Goal: Task Accomplishment & Management: Complete application form

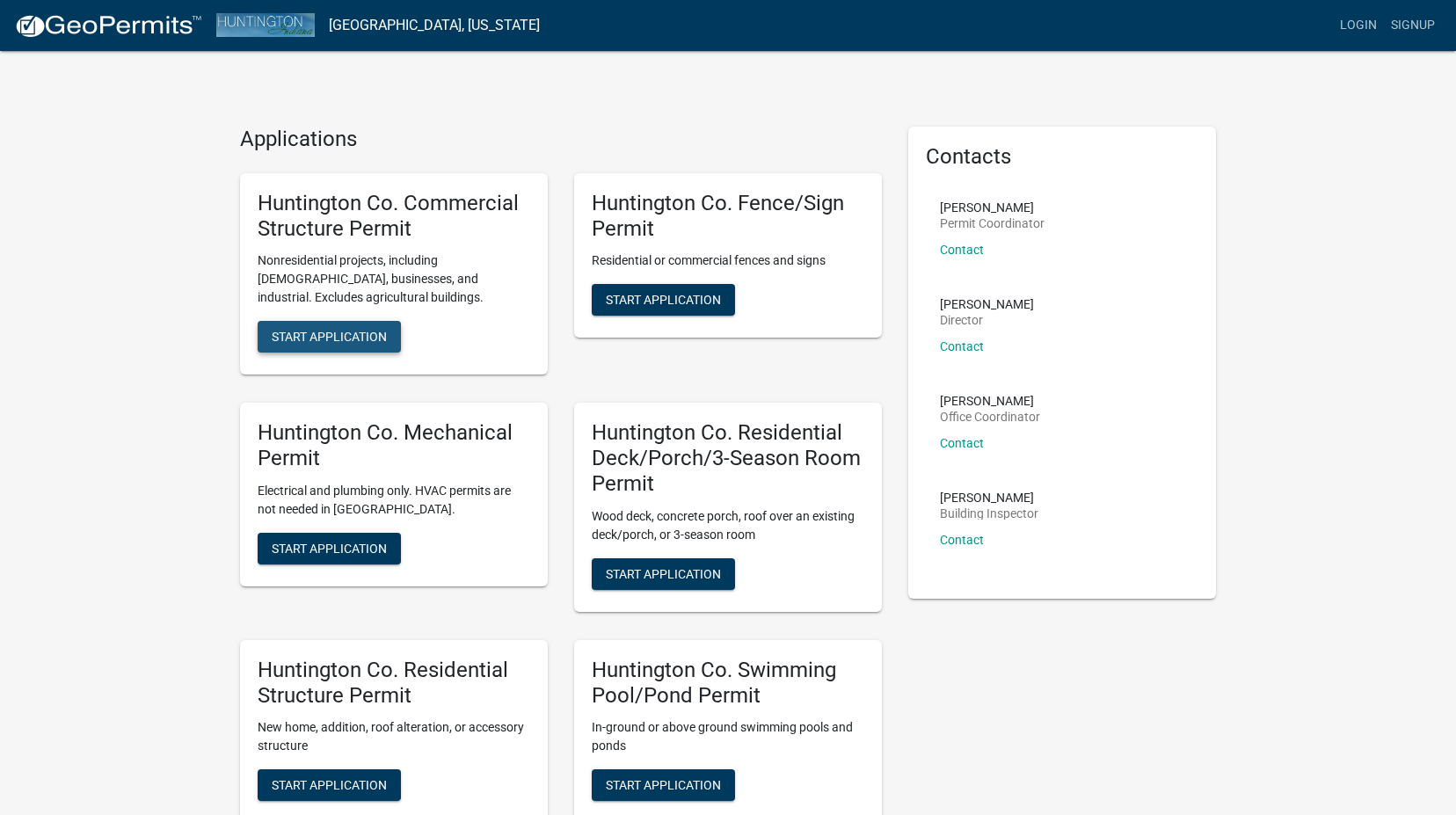
click at [327, 339] on span "Start Application" at bounding box center [330, 337] width 115 height 14
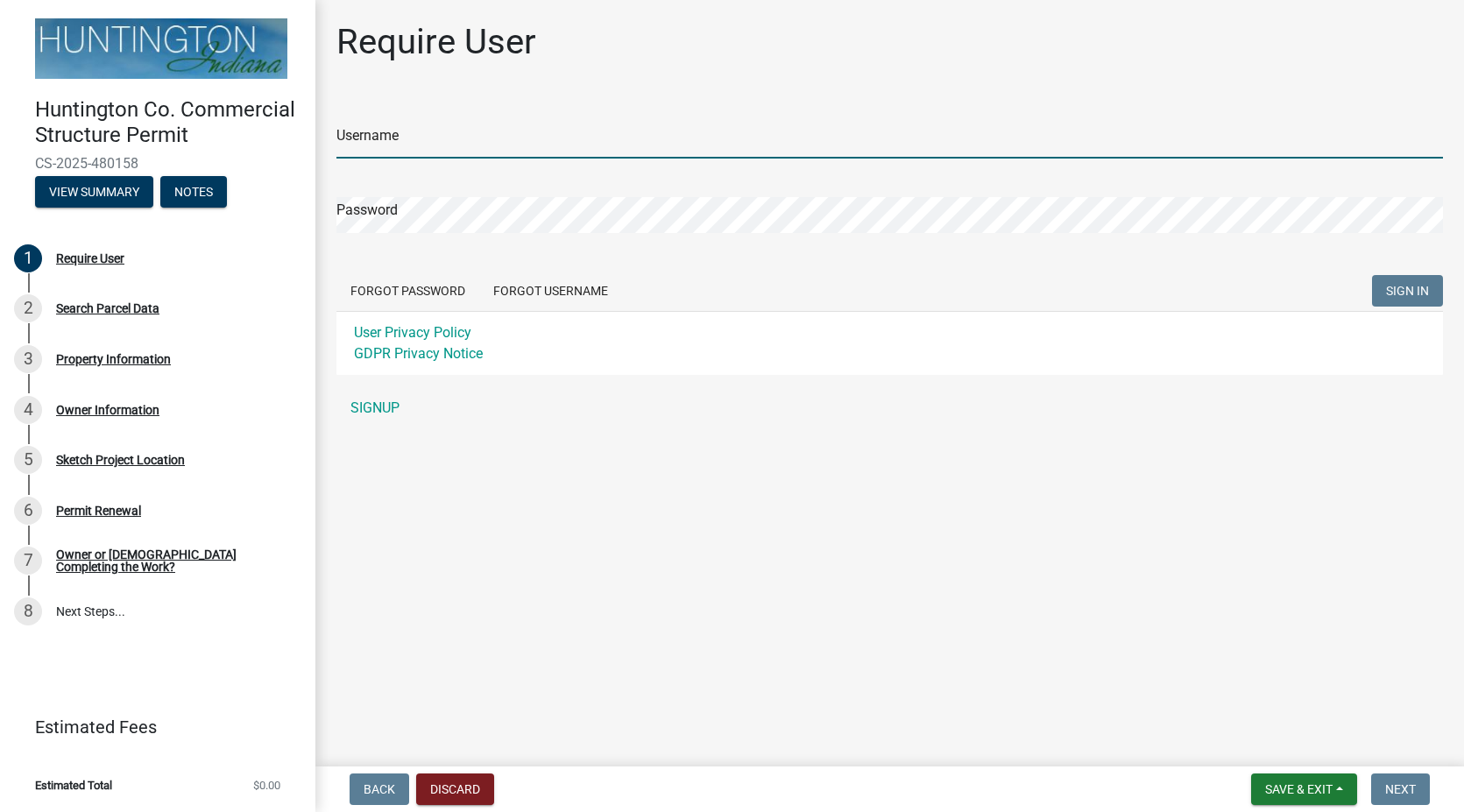
click at [395, 134] on input "Username" at bounding box center [889, 140] width 1106 height 36
click at [394, 134] on input "Username" at bounding box center [889, 140] width 1106 height 36
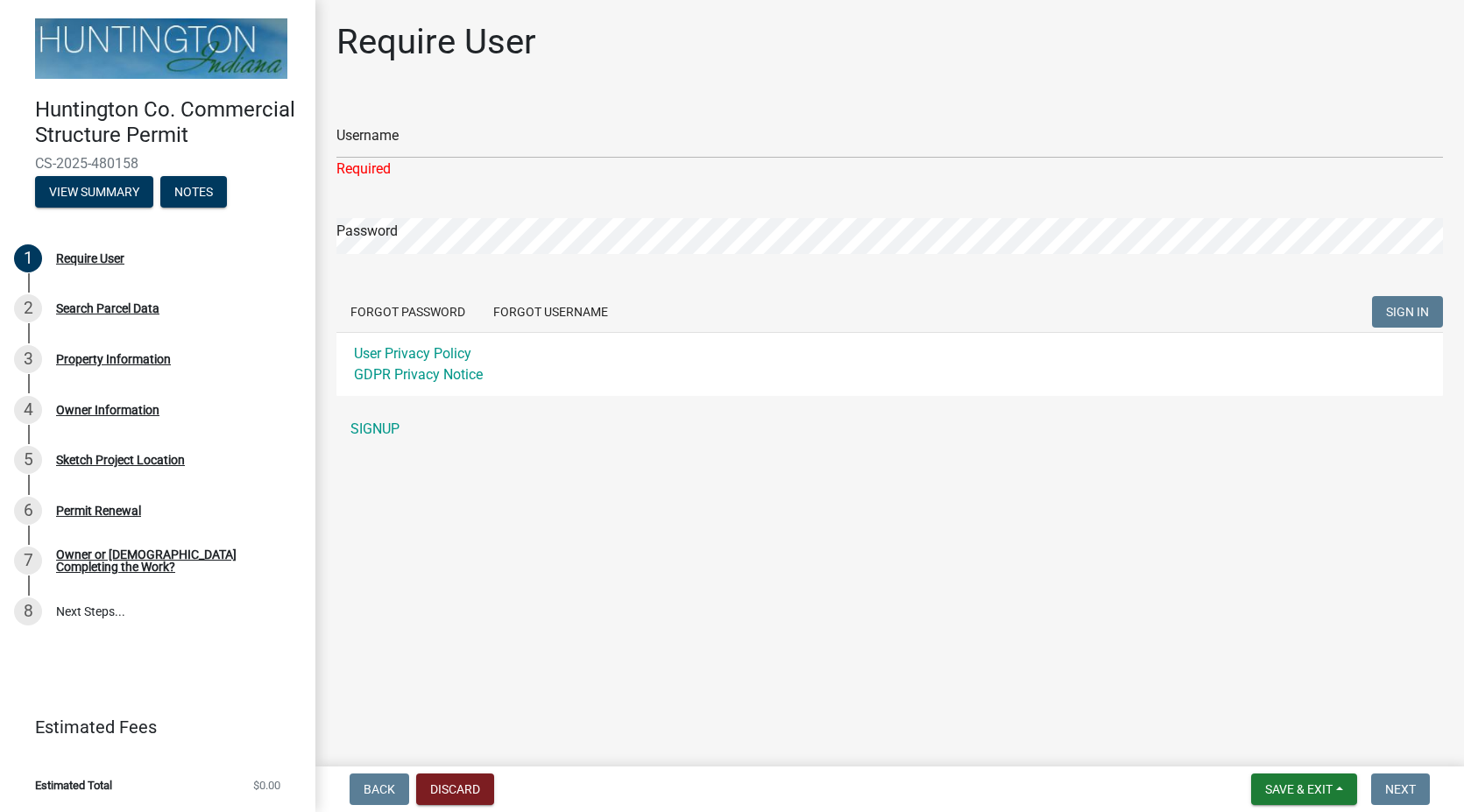
click at [370, 409] on div "Username Required Password Forgot Password Forgot Username SIGN IN User Privacy…" at bounding box center [889, 272] width 1106 height 348
click at [412, 129] on input "Username" at bounding box center [889, 140] width 1106 height 36
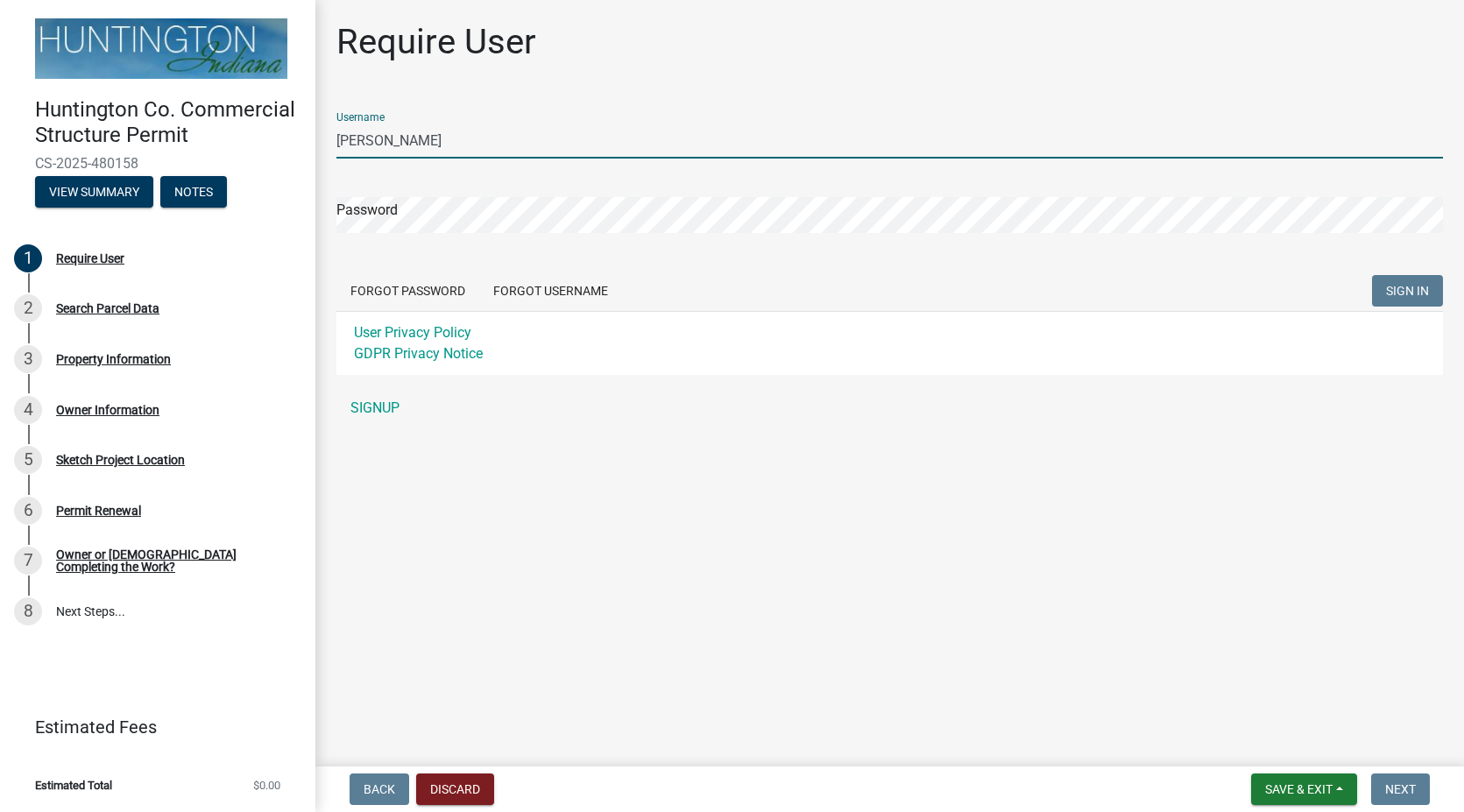
type input "[PERSON_NAME]"
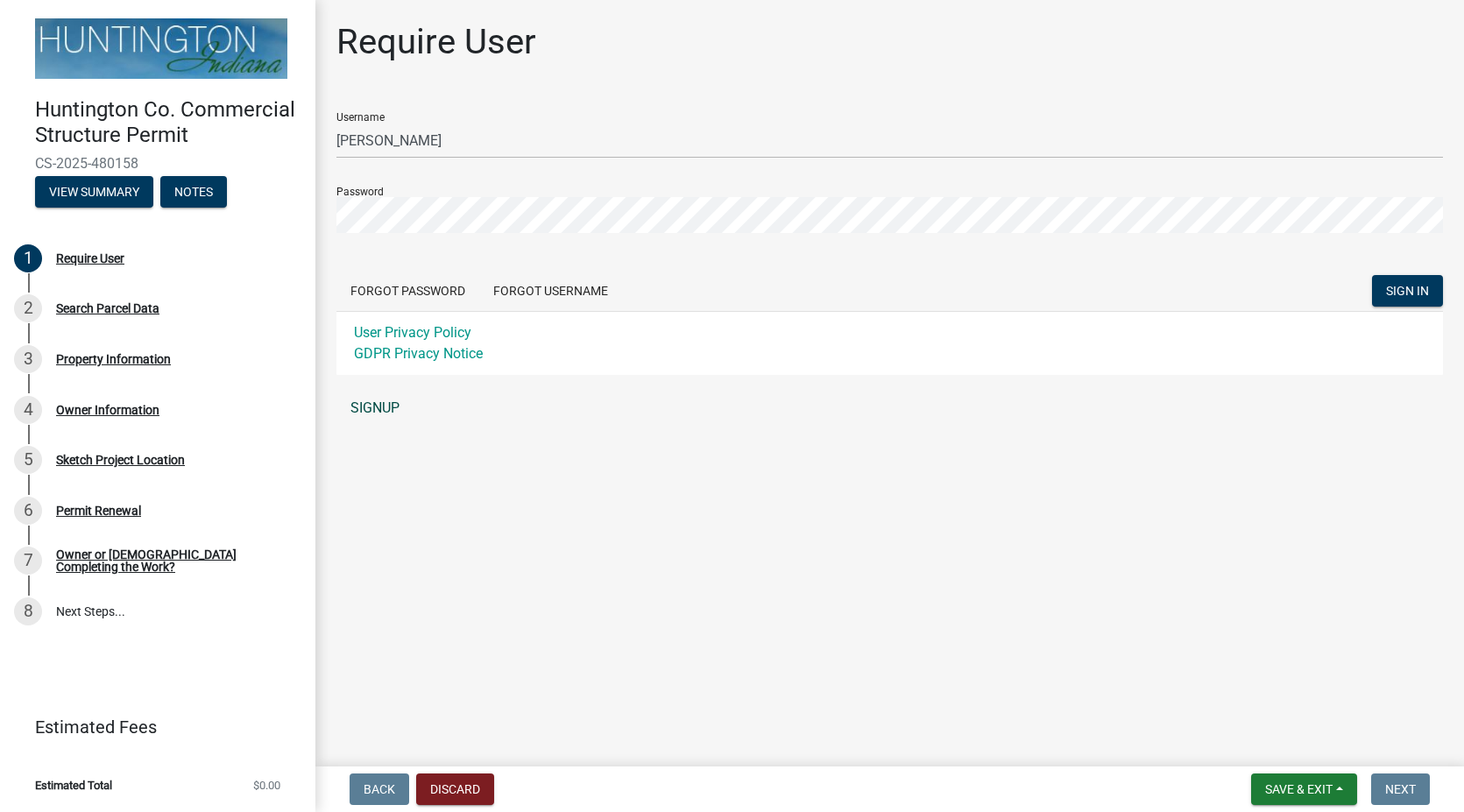
click at [362, 405] on link "SIGNUP" at bounding box center [889, 407] width 1106 height 35
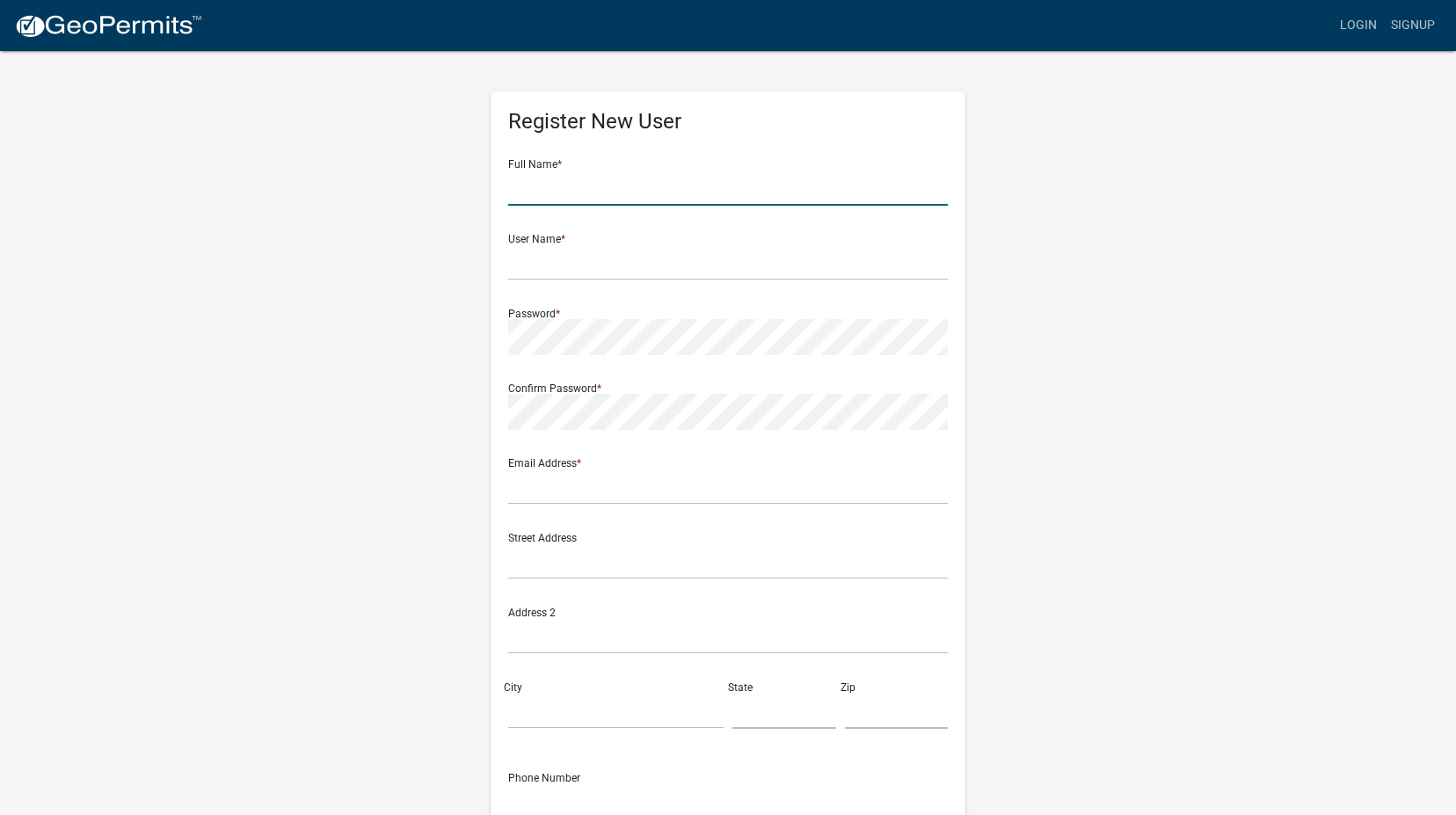
click at [516, 197] on input "text" at bounding box center [728, 188] width 440 height 36
type input "[PERSON_NAME]"
type input "[EMAIL_ADDRESS][DOMAIN_NAME]"
click at [543, 267] on input "text" at bounding box center [728, 262] width 440 height 36
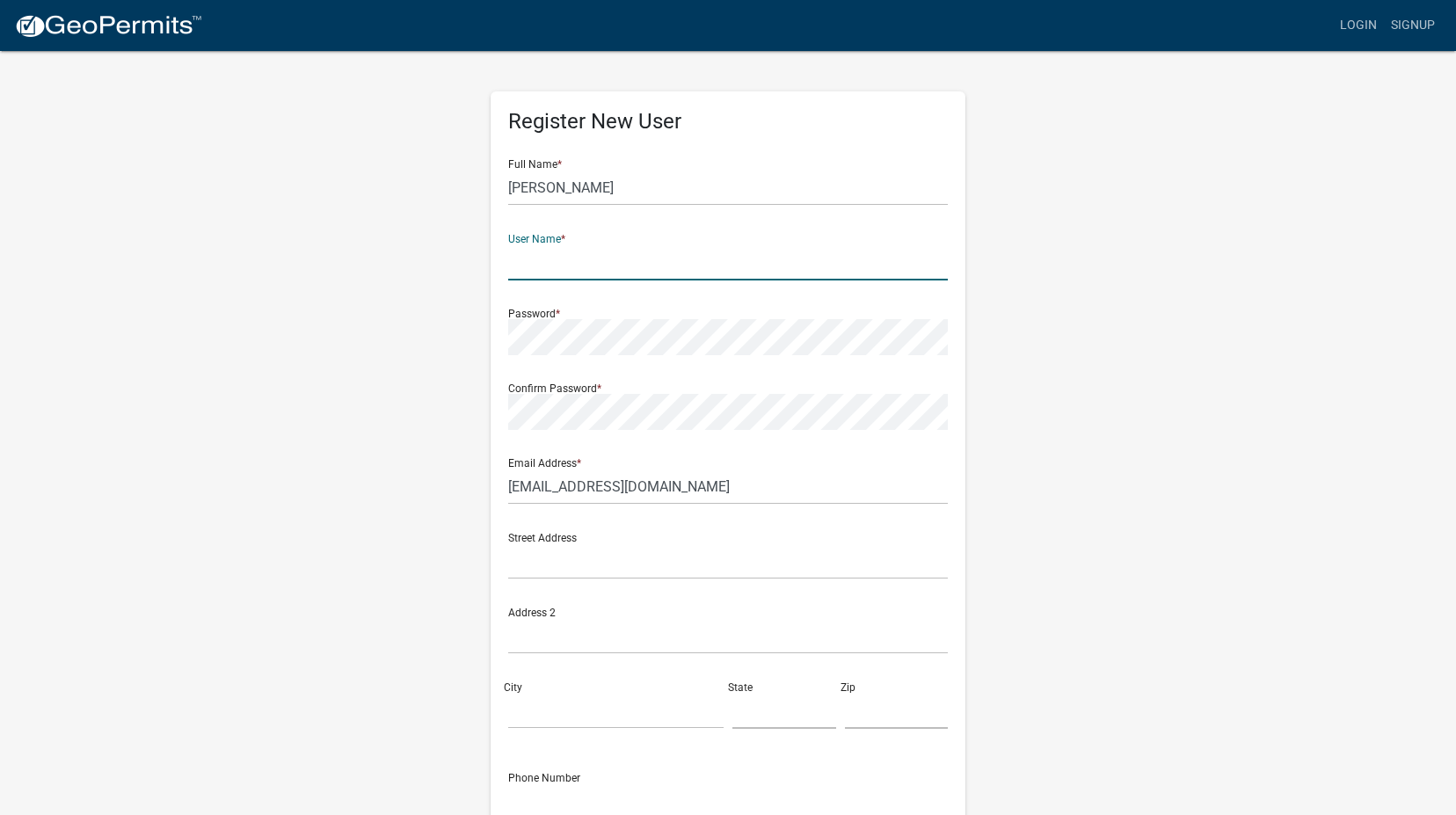
click at [543, 266] on input "text" at bounding box center [728, 262] width 440 height 36
type input "[PERSON_NAME]"
click at [568, 557] on input "text" at bounding box center [728, 561] width 440 height 36
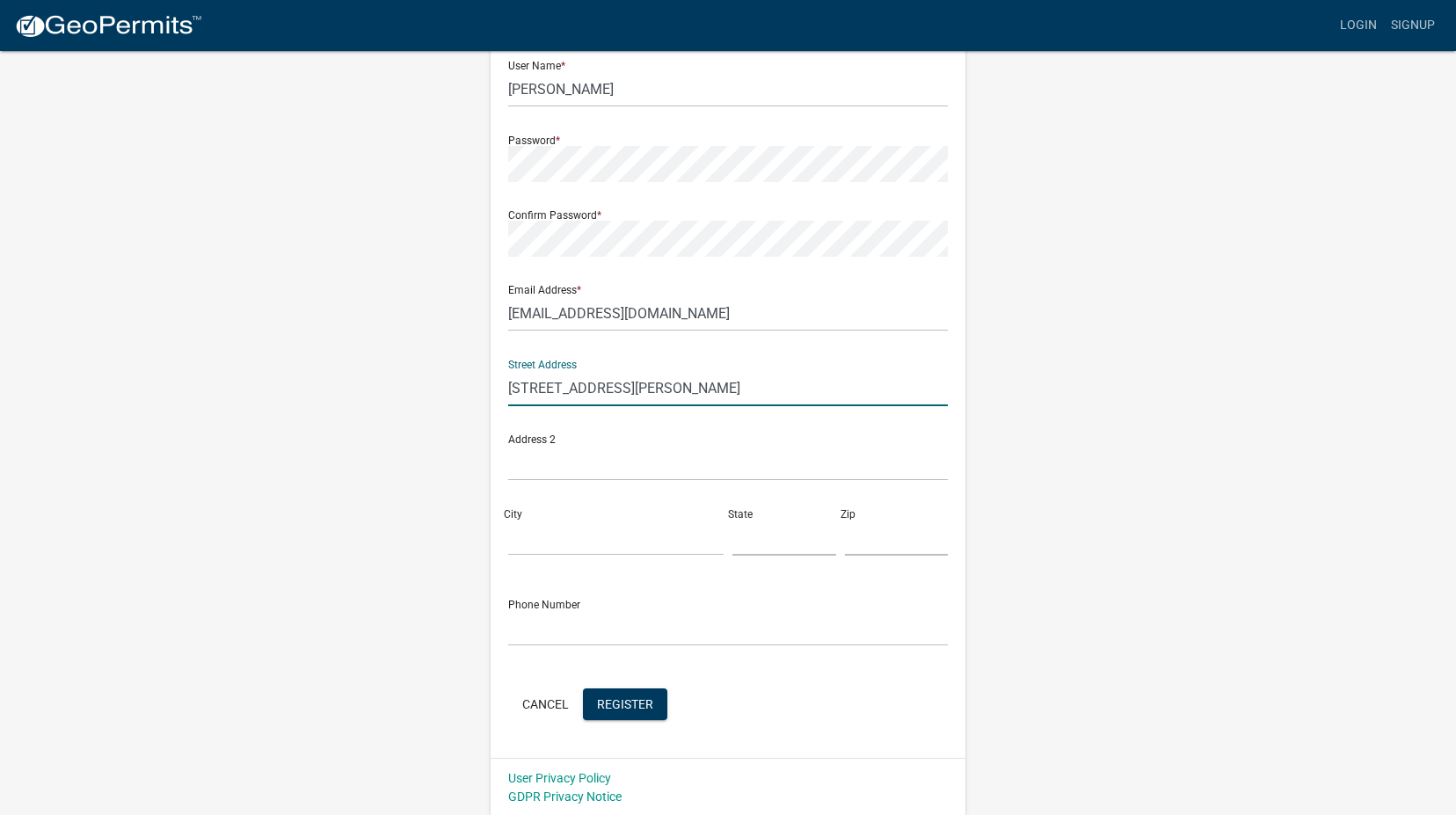
scroll to position [175, 0]
type input "[STREET_ADDRESS][PERSON_NAME]"
click at [542, 536] on input "City" at bounding box center [616, 536] width 216 height 36
type input "[PERSON_NAME]"
click at [788, 533] on input "text" at bounding box center [785, 536] width 103 height 36
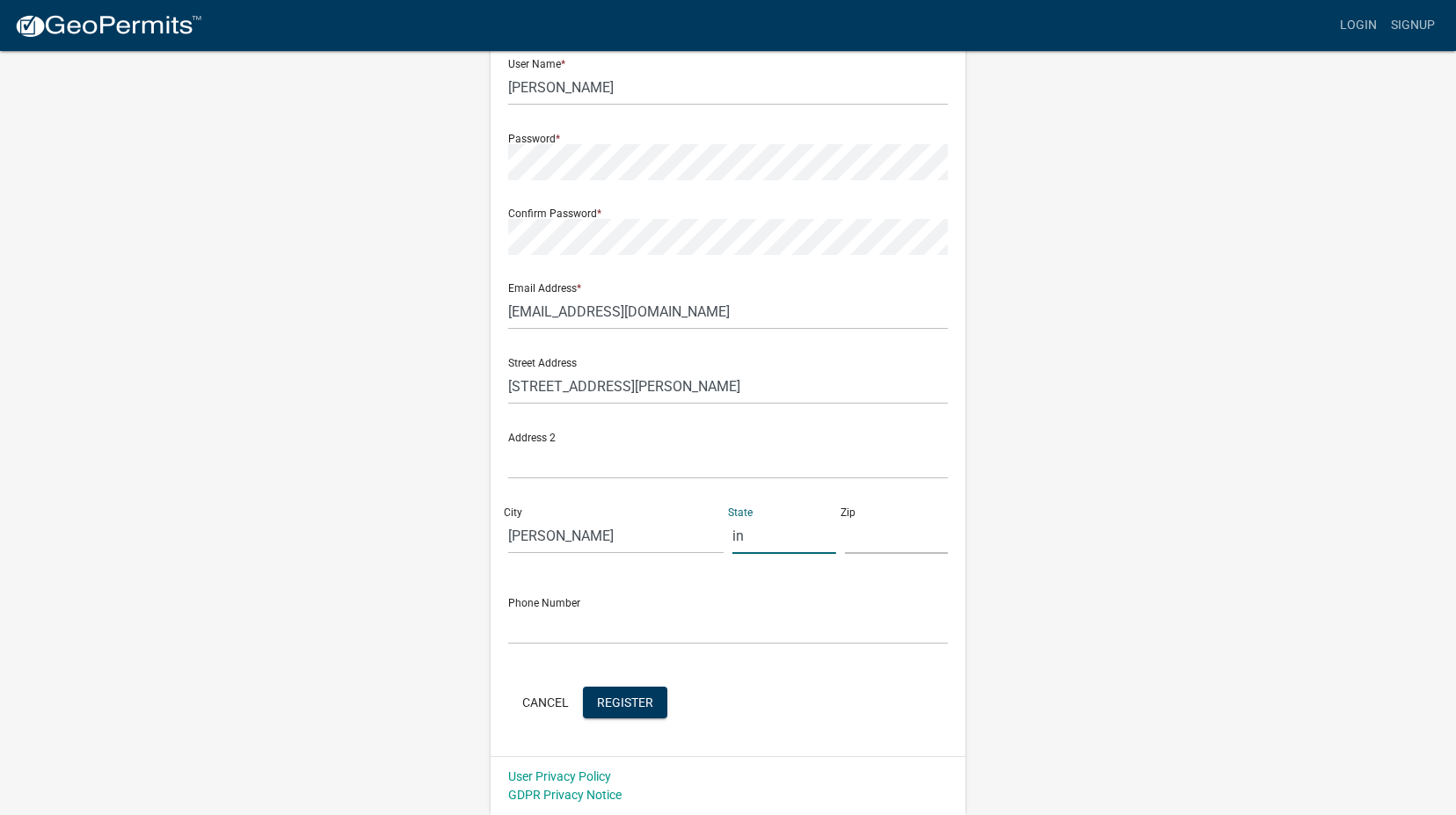
type input "in"
click at [888, 533] on input "text" at bounding box center [897, 536] width 103 height 36
type input "46792"
click at [535, 620] on input "text" at bounding box center [728, 626] width 440 height 36
type input "2606024277"
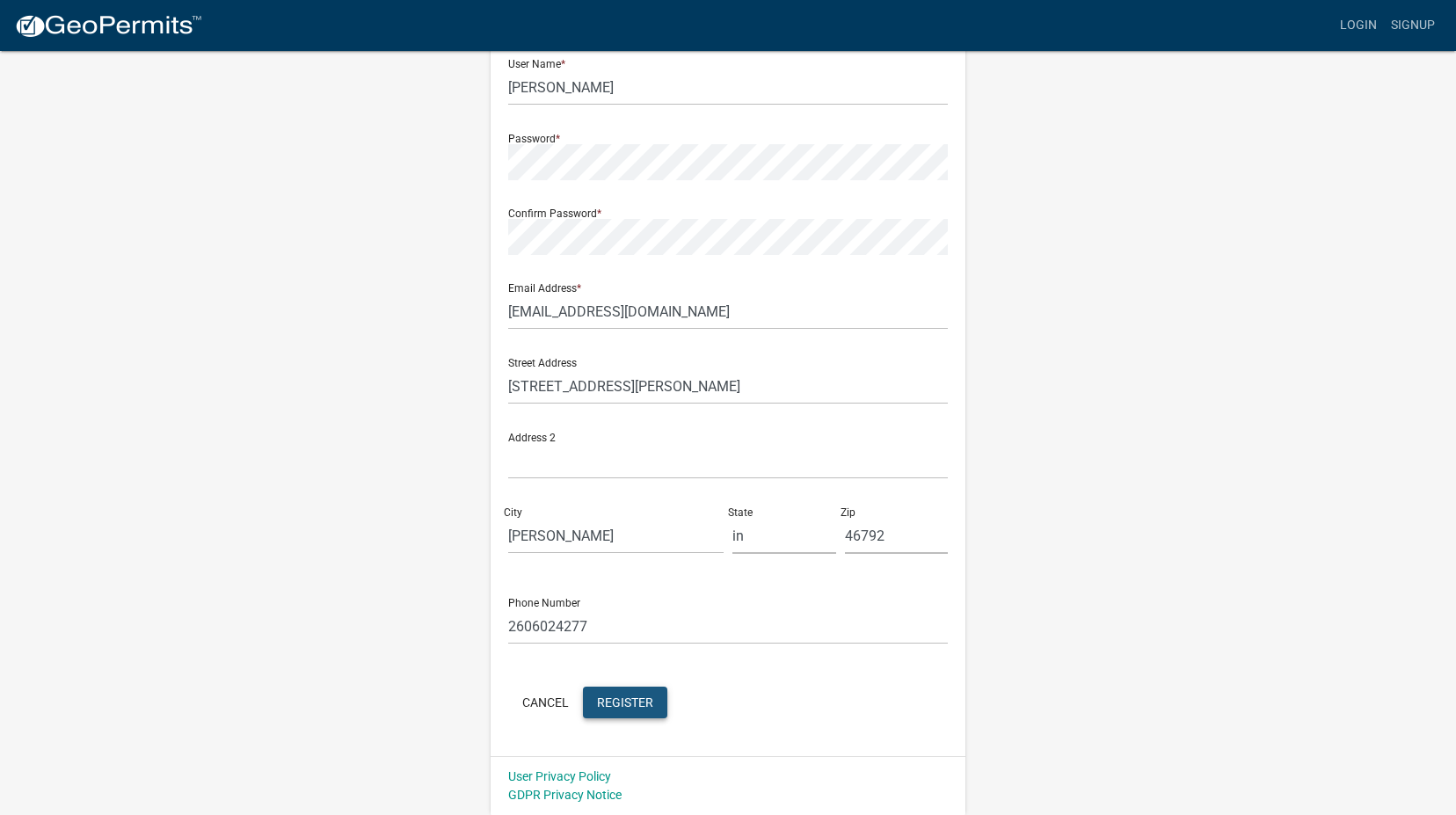
click at [634, 703] on span "Register" at bounding box center [625, 702] width 57 height 14
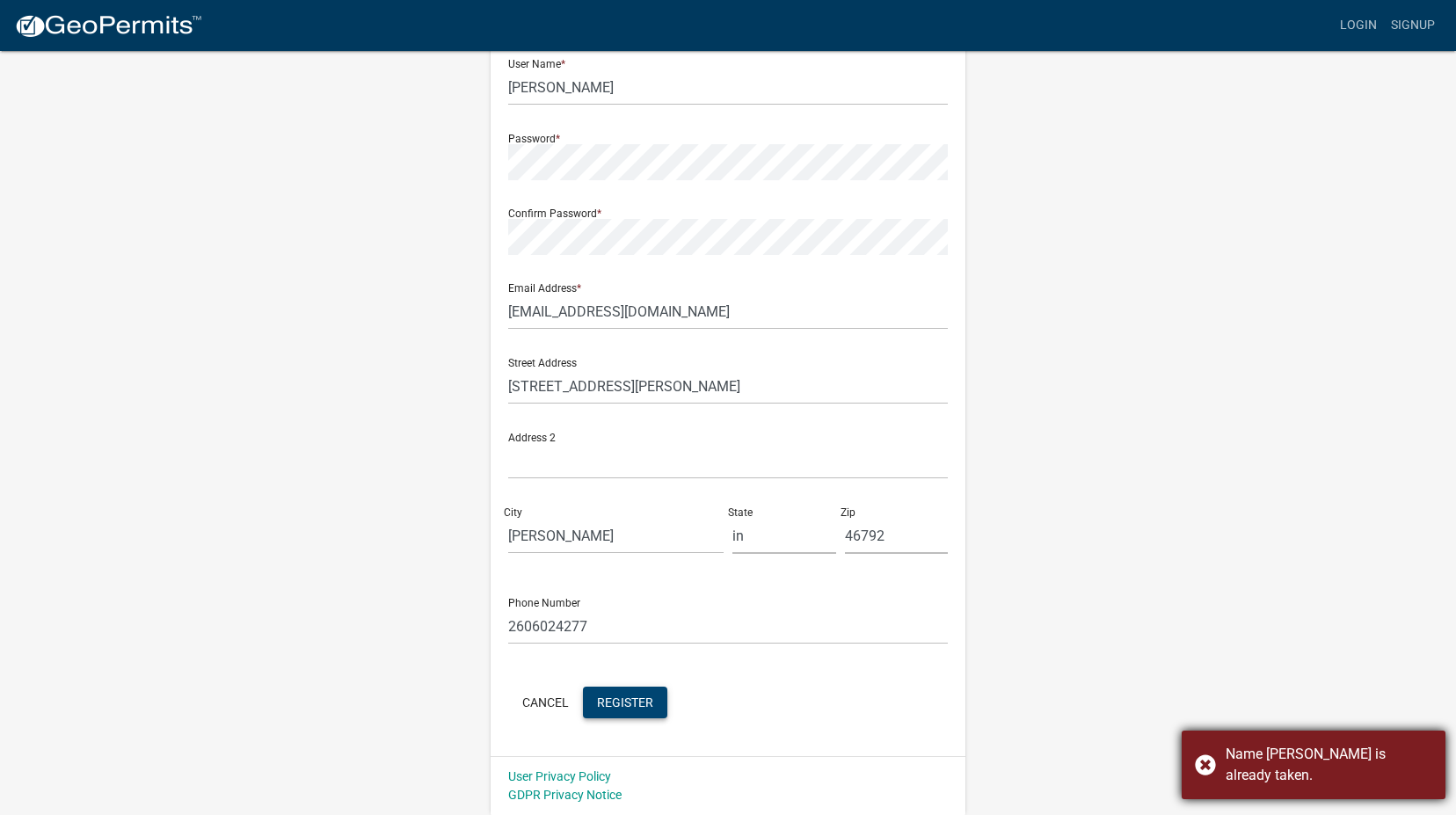
click at [1329, 761] on div "Name [PERSON_NAME] is already taken." at bounding box center [1329, 764] width 207 height 43
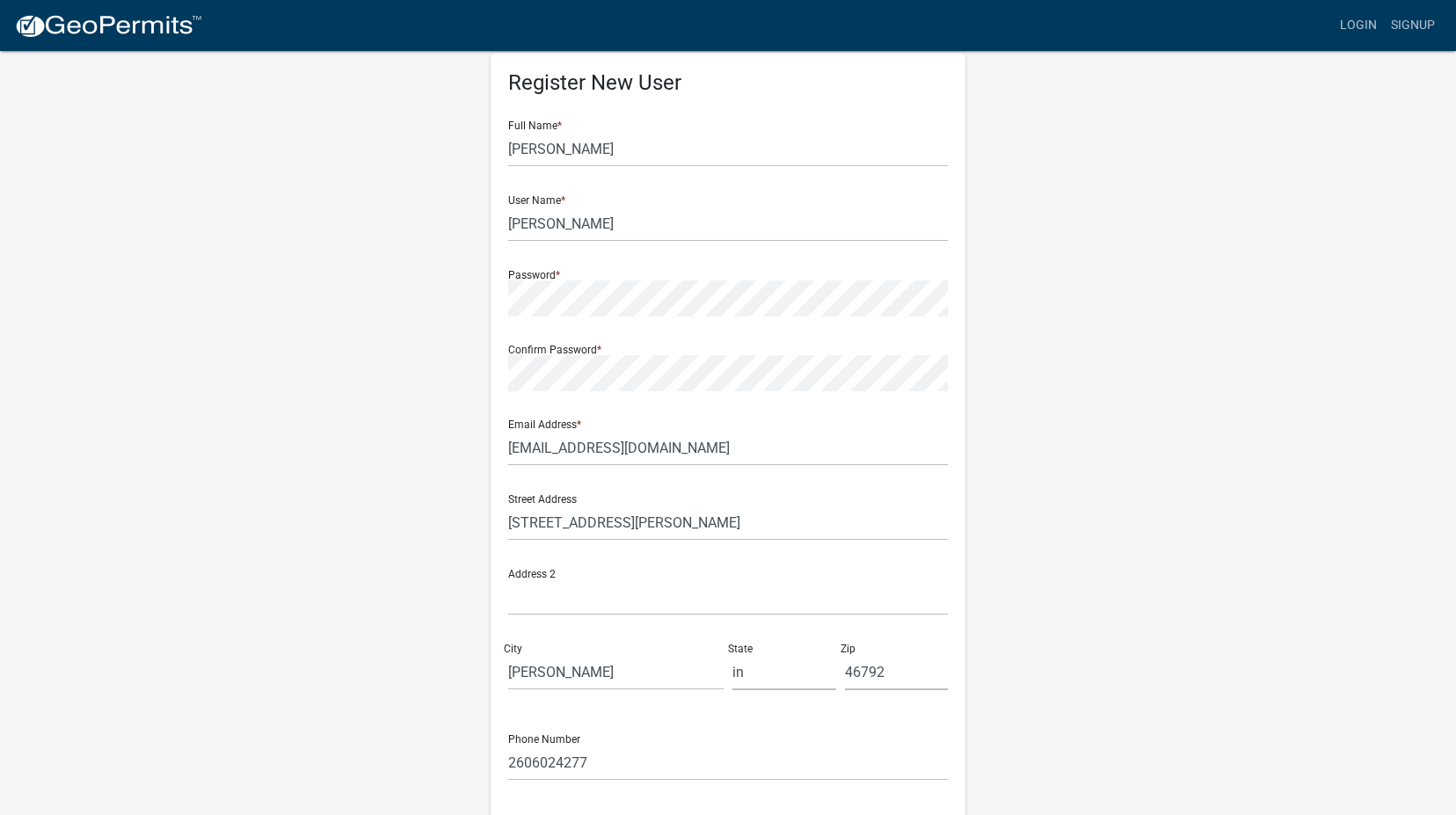
scroll to position [0, 0]
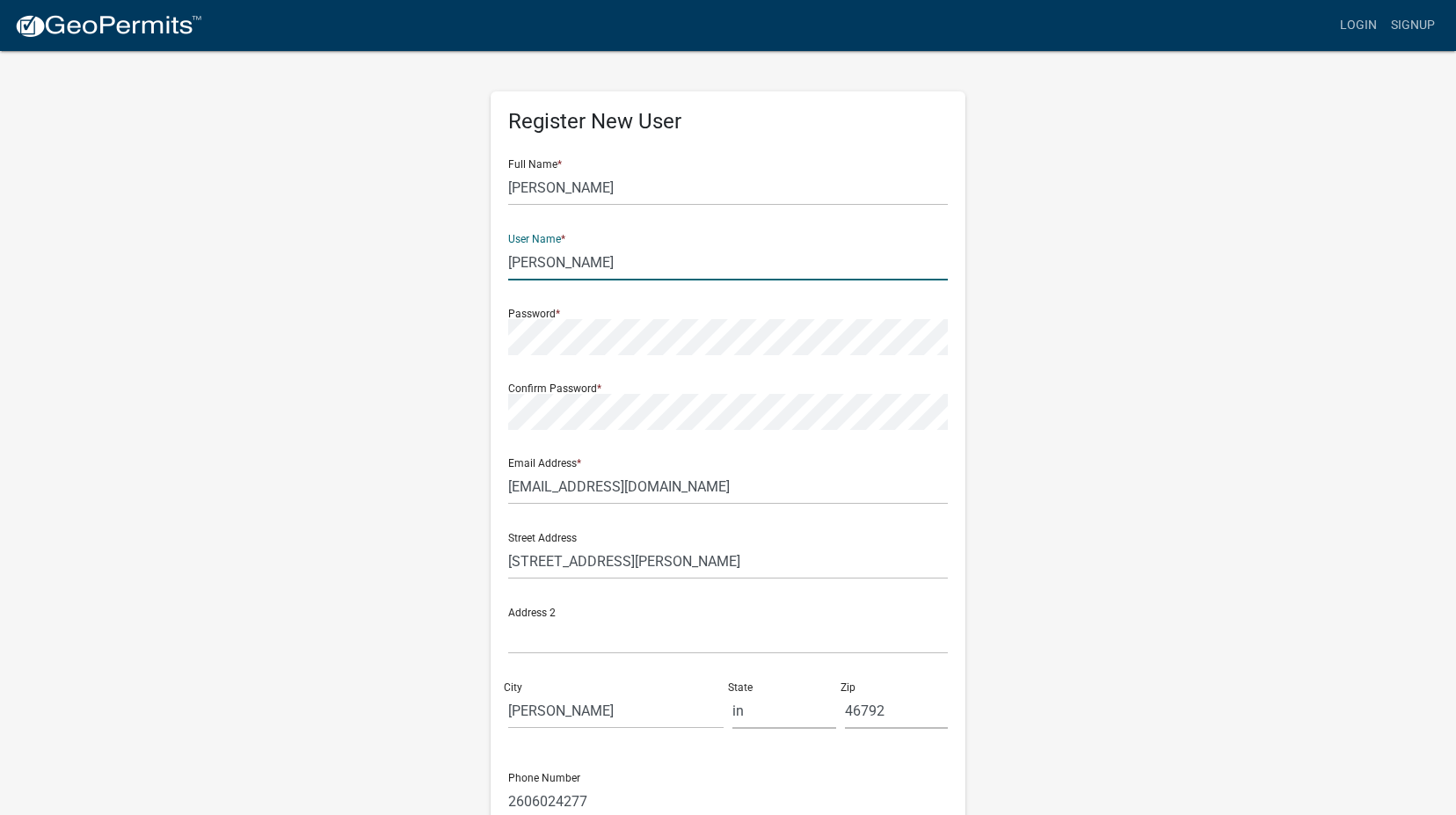
click at [607, 259] on input "[PERSON_NAME]" at bounding box center [728, 262] width 440 height 36
drag, startPoint x: 611, startPoint y: 260, endPoint x: 504, endPoint y: 260, distance: 107.0
click at [504, 260] on div "Register New User Full Name * [PERSON_NAME] User Name * [PERSON_NAME] Password …" at bounding box center [728, 511] width 475 height 840
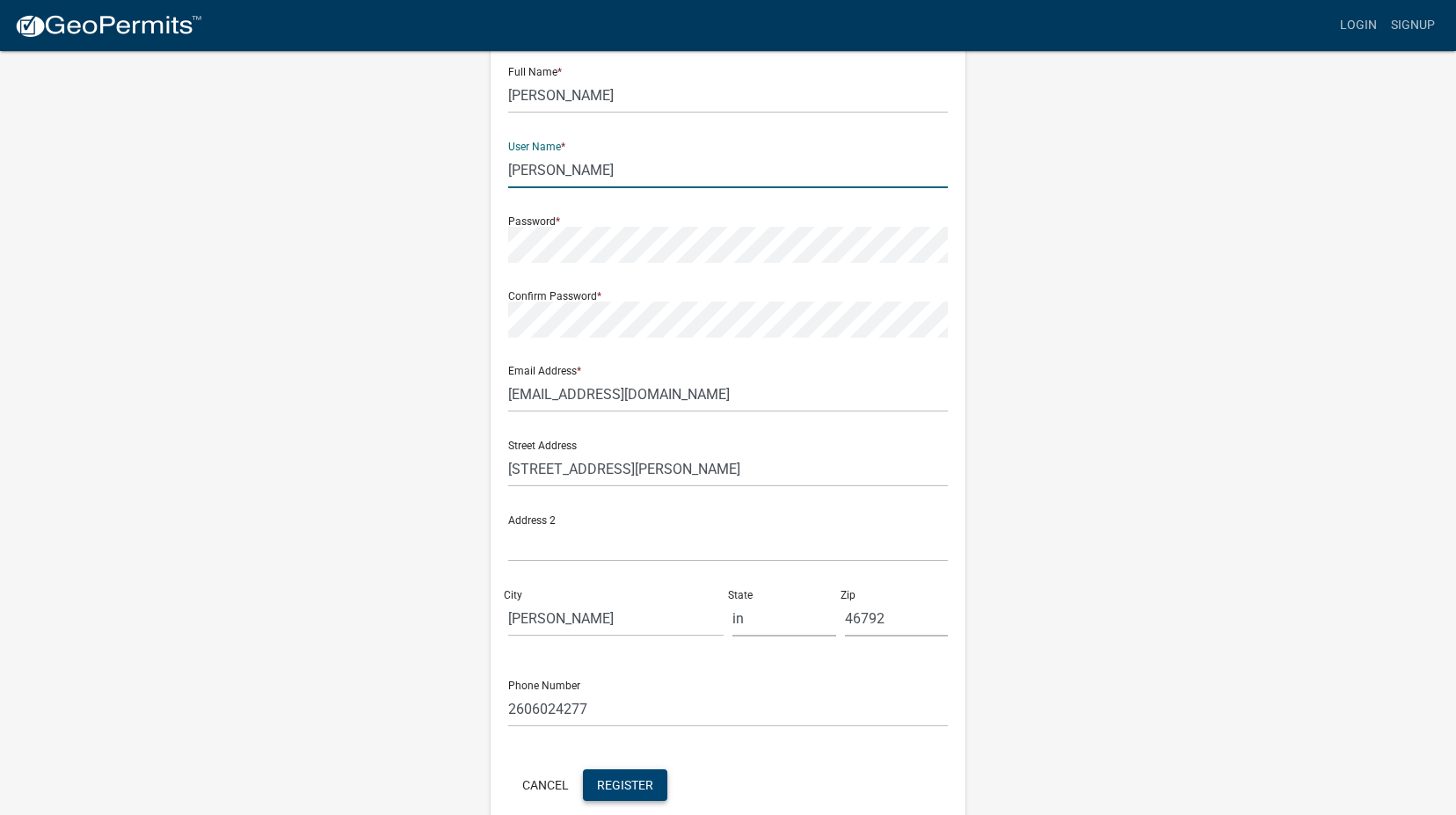
scroll to position [175, 0]
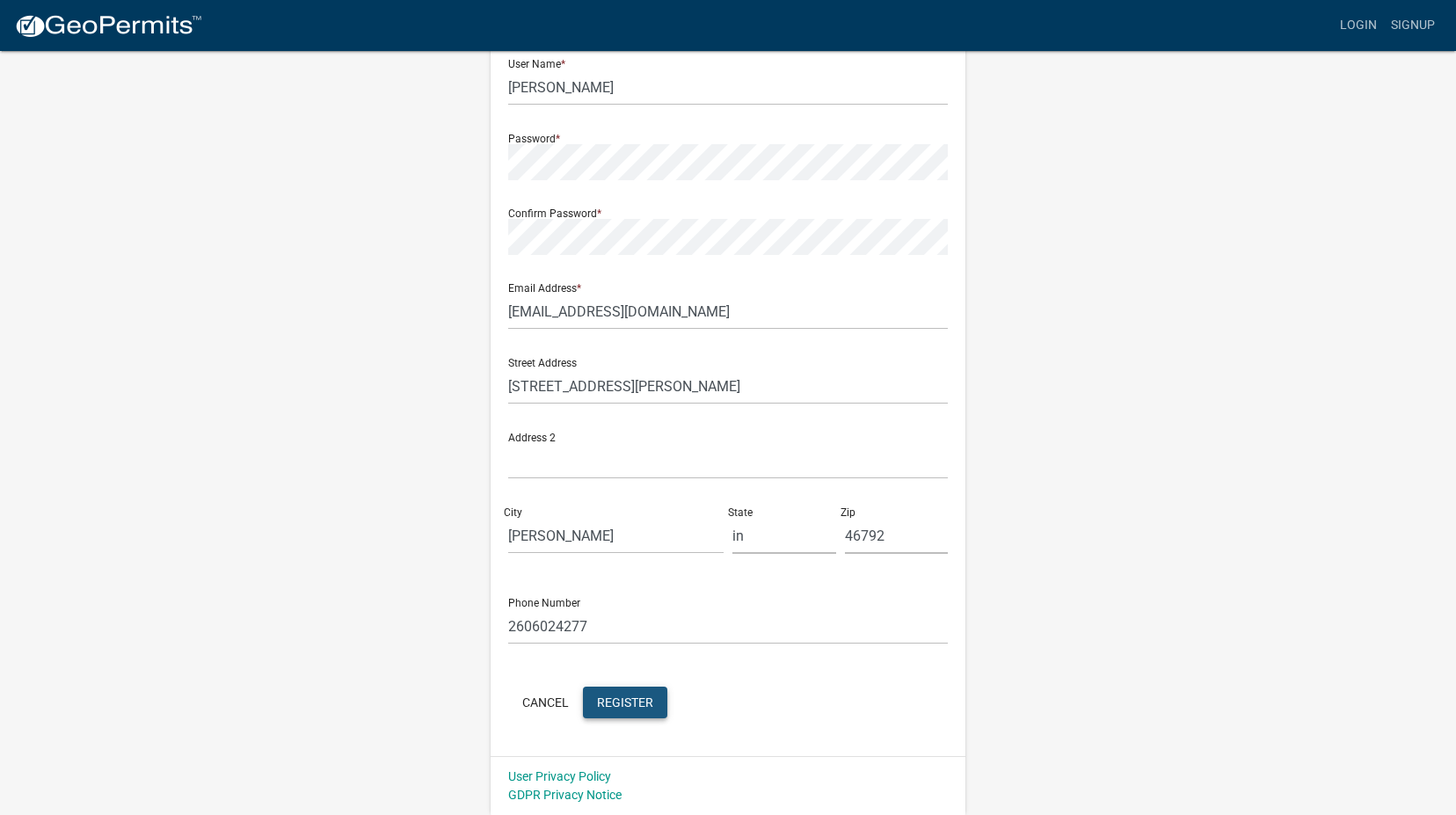
click at [620, 708] on span "Register" at bounding box center [625, 702] width 57 height 14
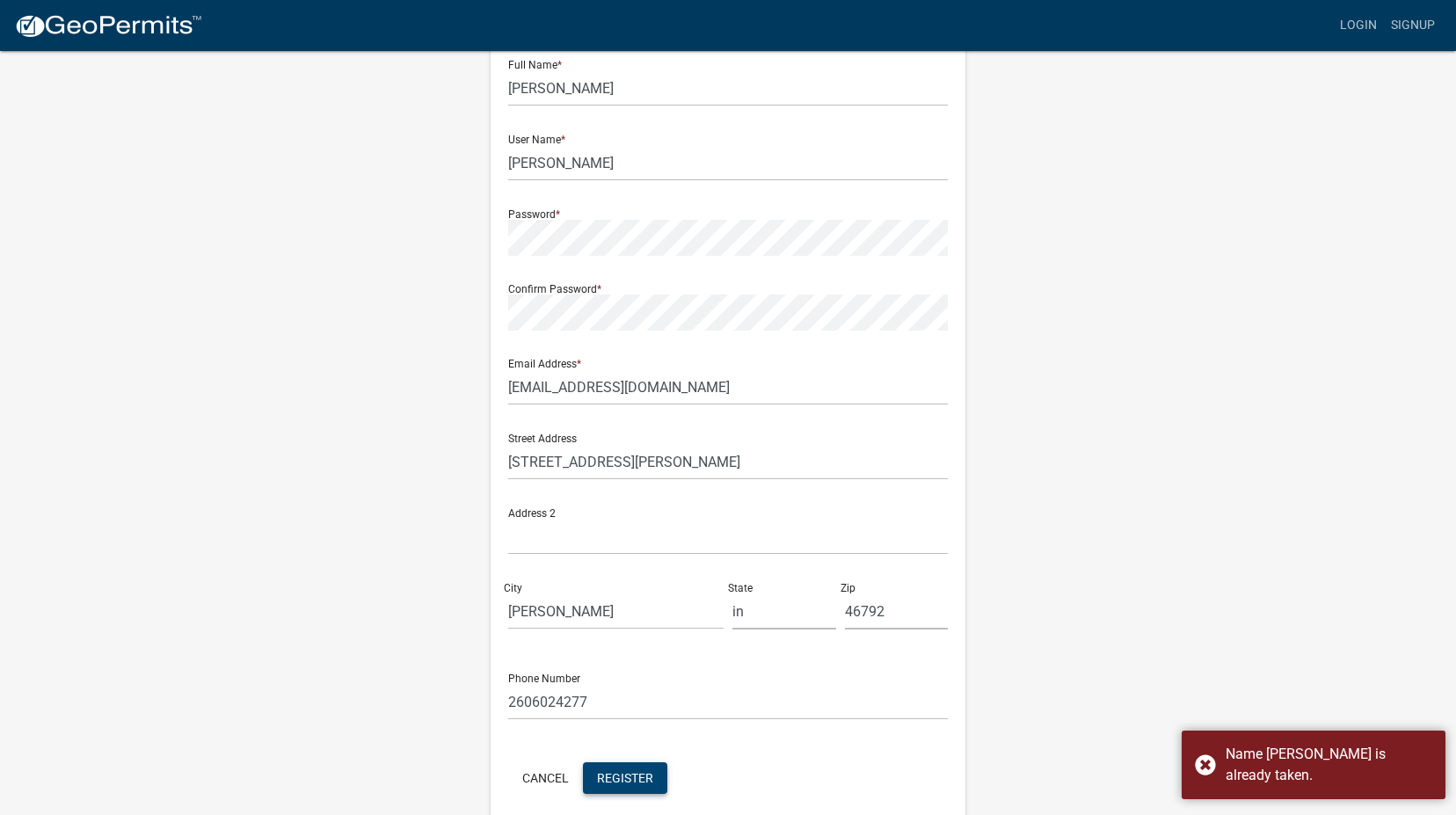
scroll to position [0, 0]
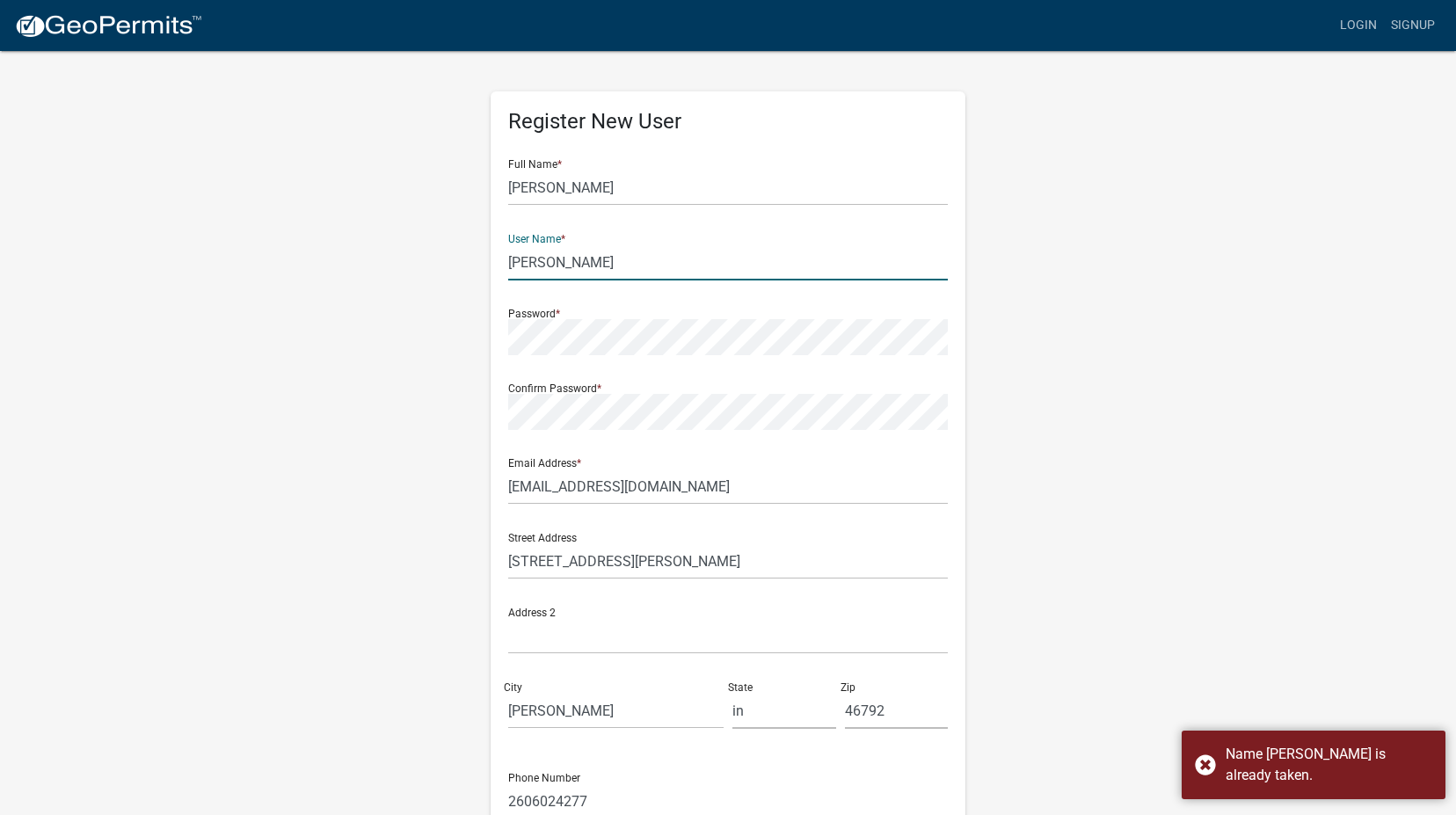
click at [575, 269] on input "[PERSON_NAME]" at bounding box center [728, 262] width 440 height 36
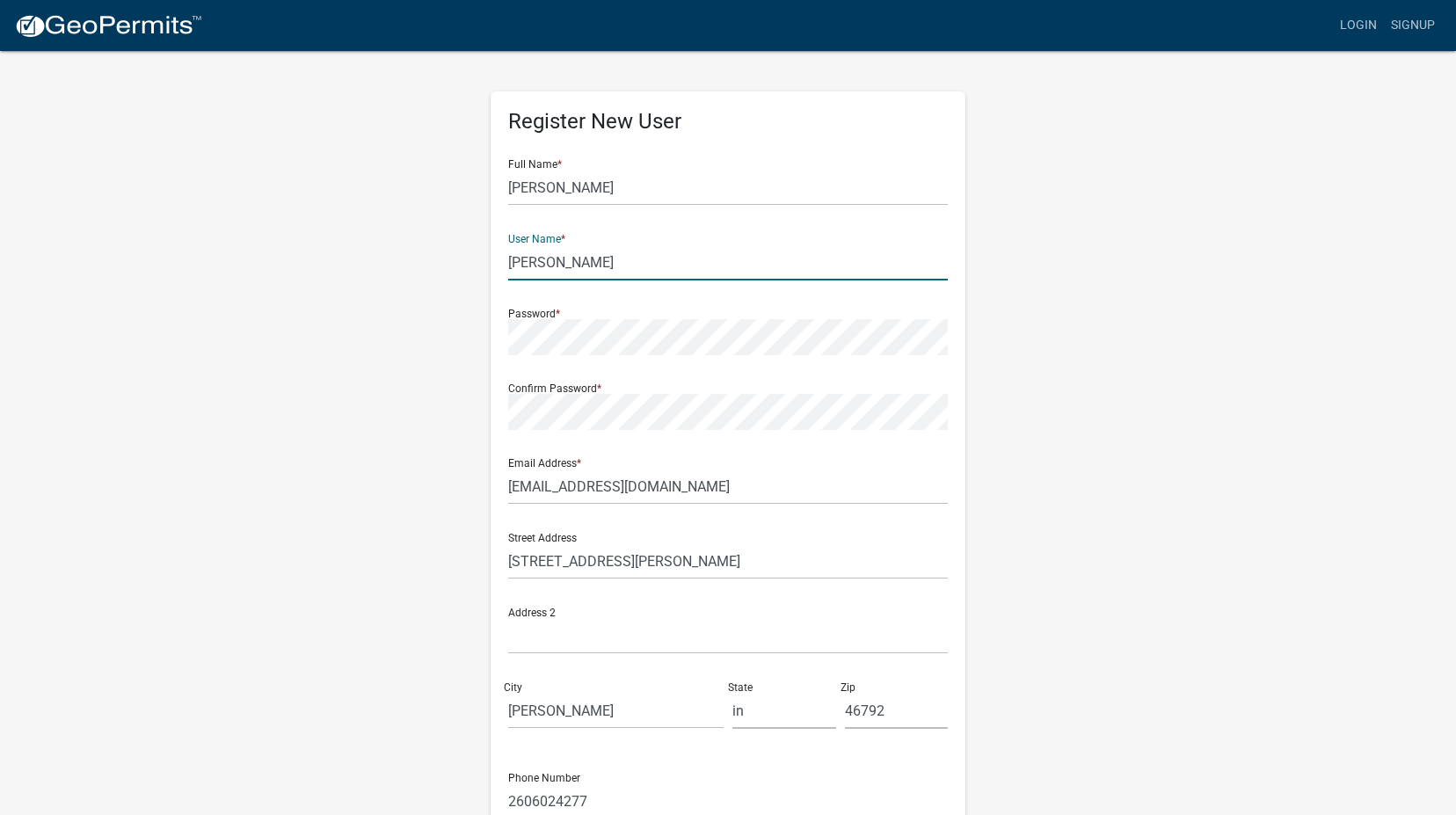
drag, startPoint x: 572, startPoint y: 261, endPoint x: 506, endPoint y: 267, distance: 66.3
click at [506, 267] on div "Register New User Full Name * [PERSON_NAME] User Name * [PERSON_NAME] Password …" at bounding box center [728, 511] width 475 height 840
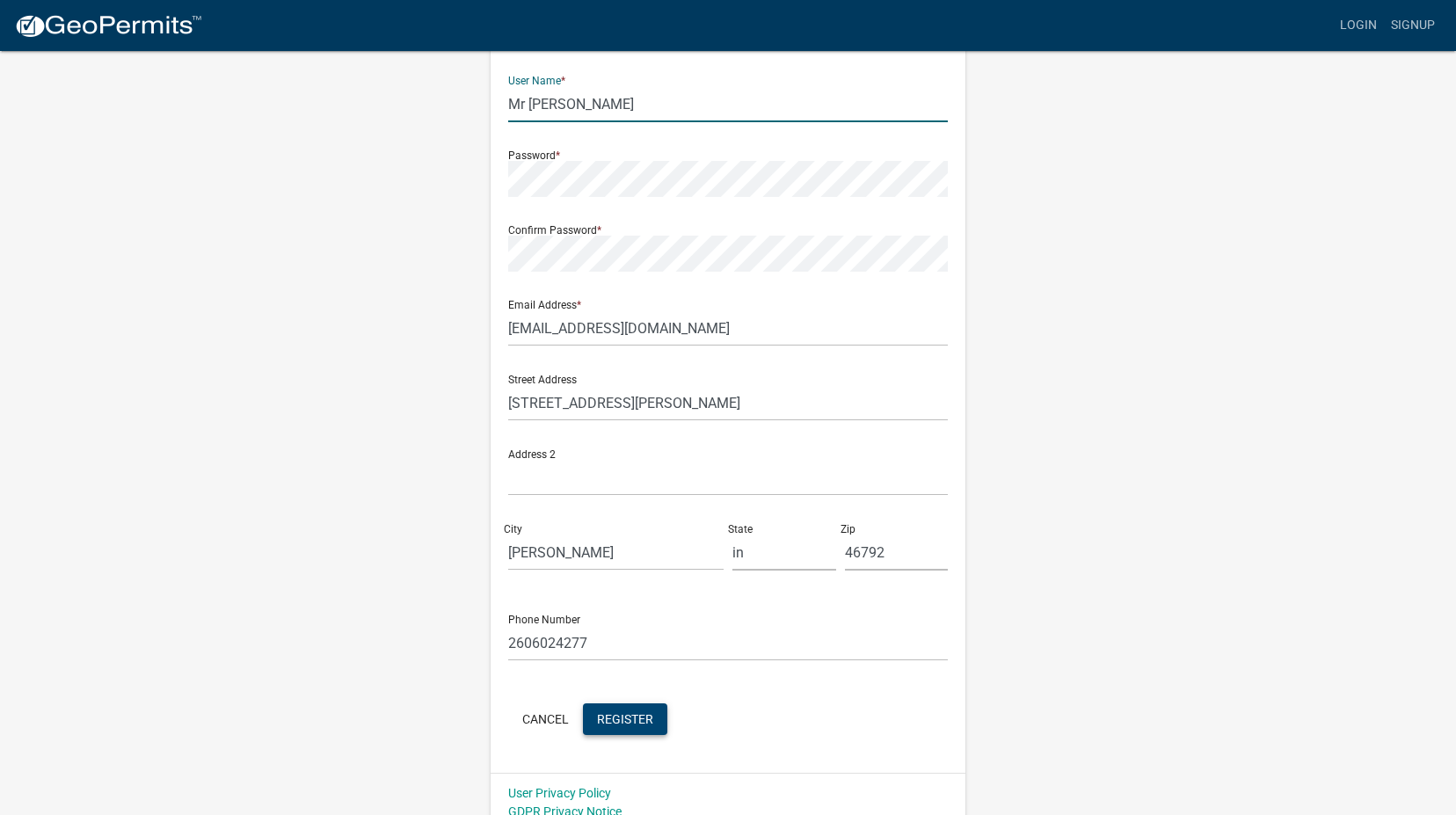
scroll to position [175, 0]
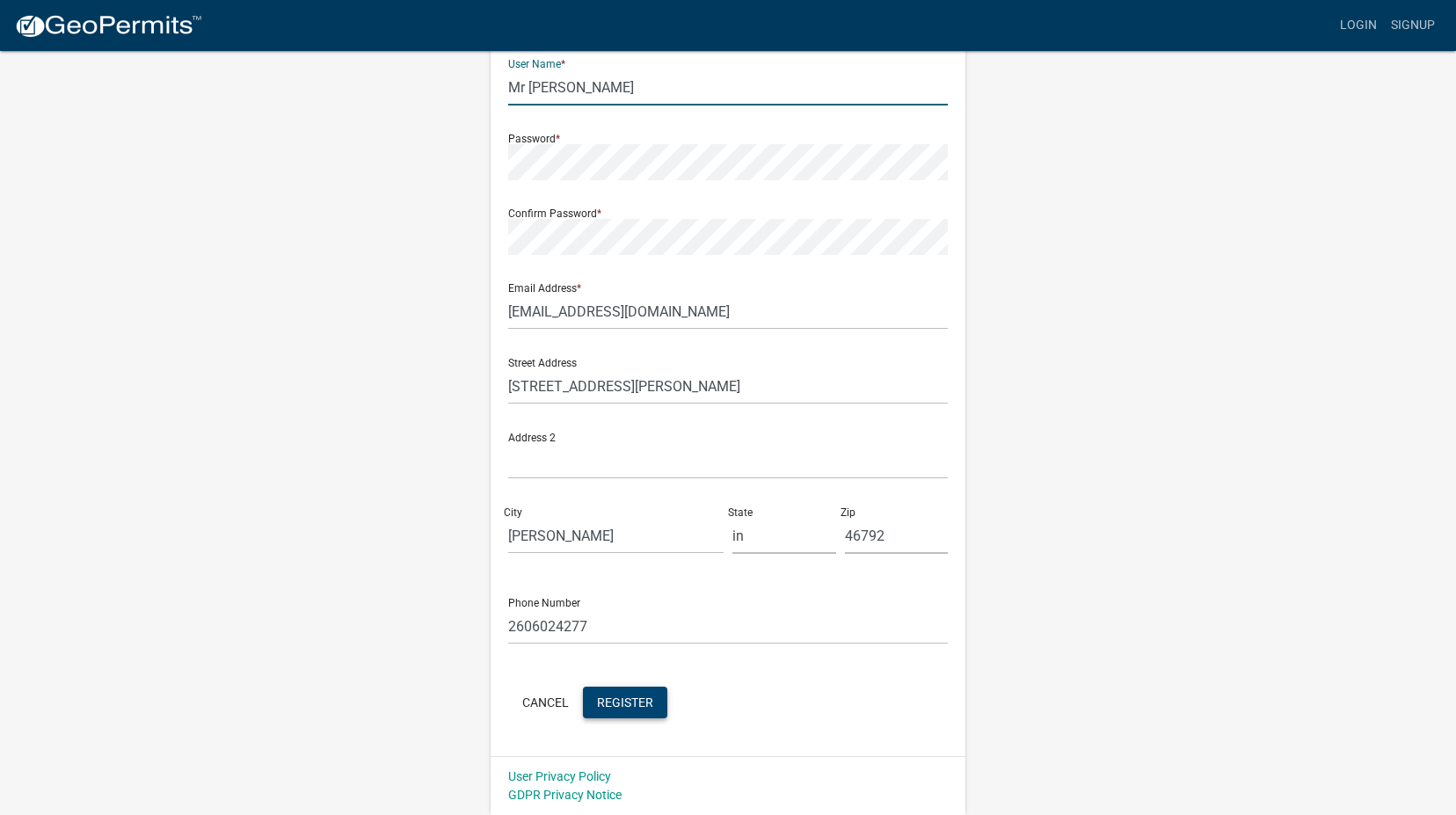
type input "Mr [PERSON_NAME]"
click at [623, 693] on button "Register" at bounding box center [625, 703] width 84 height 32
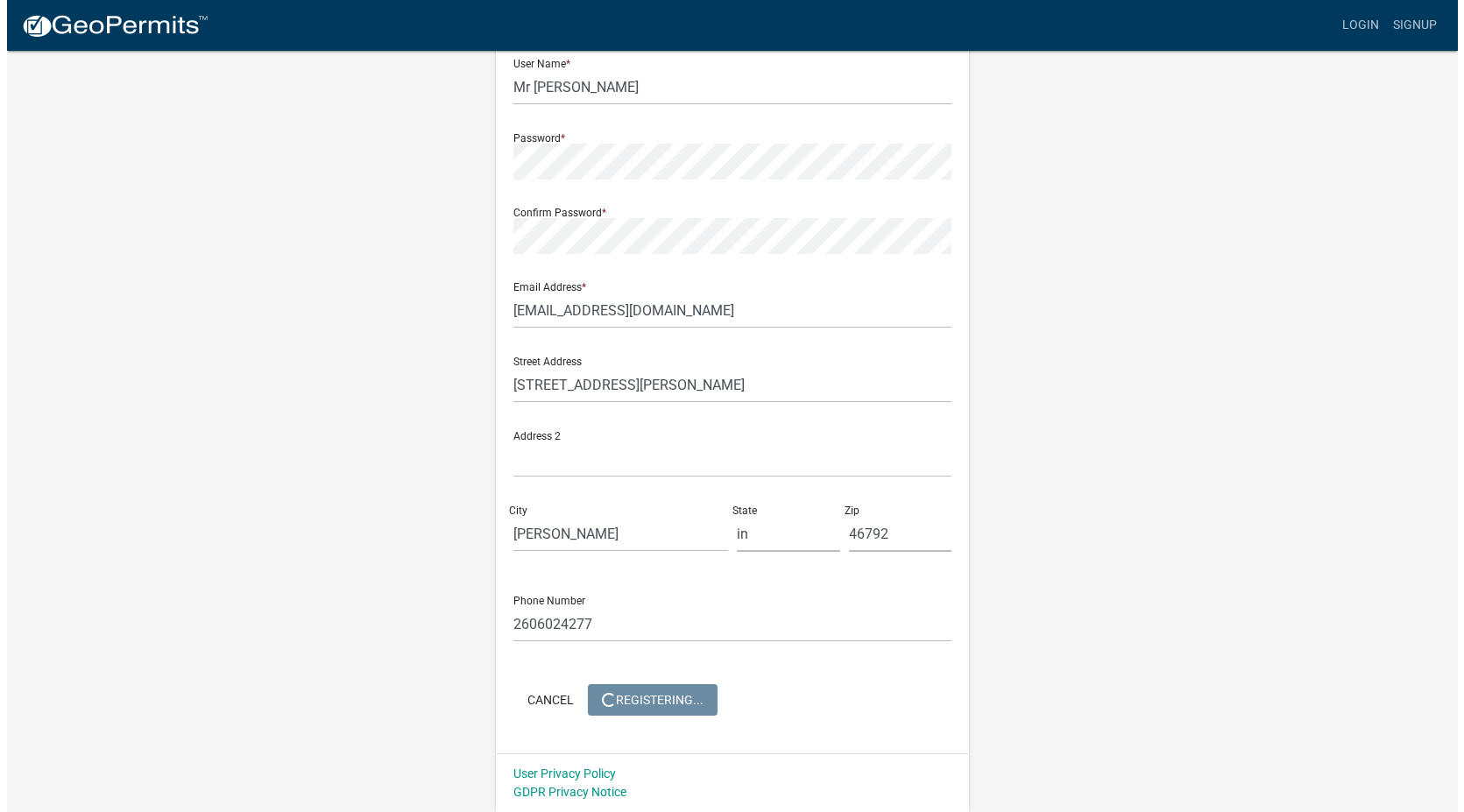
scroll to position [0, 0]
